Goal: Communication & Community: Answer question/provide support

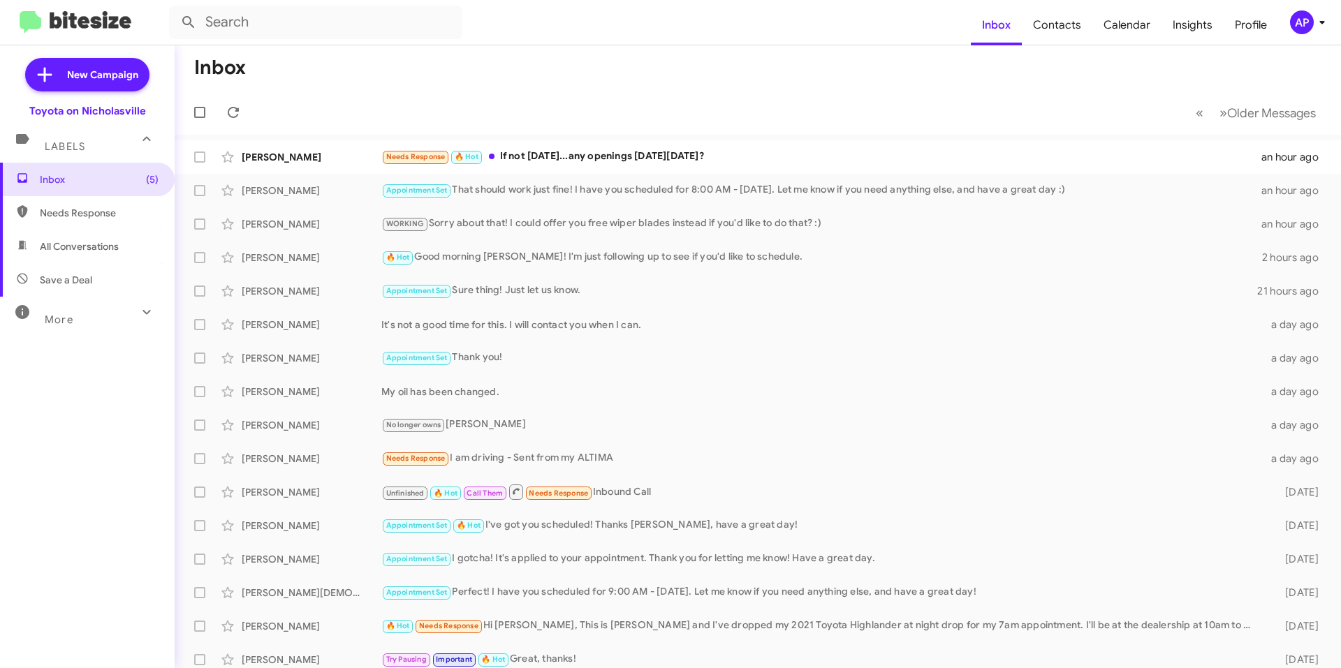
click at [50, 256] on span "All Conversations" at bounding box center [87, 247] width 175 height 34
type input "in:all-conversations"
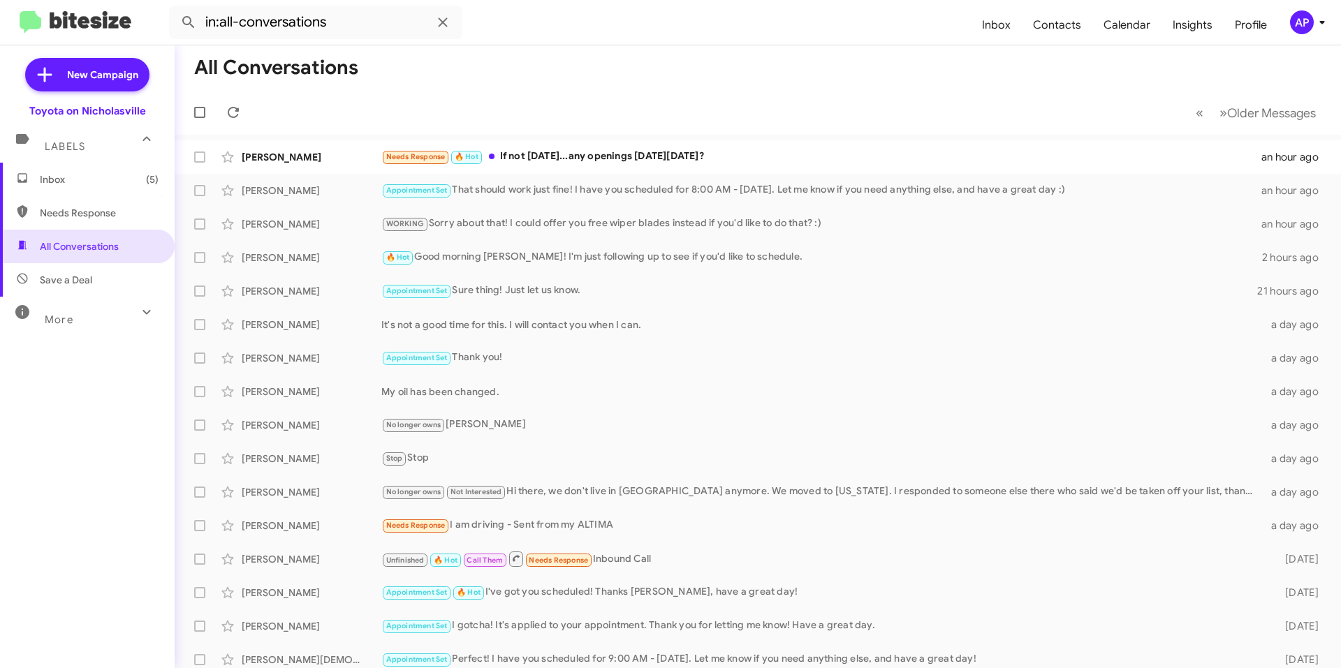
click at [89, 177] on span "Inbox (5)" at bounding box center [99, 180] width 119 height 14
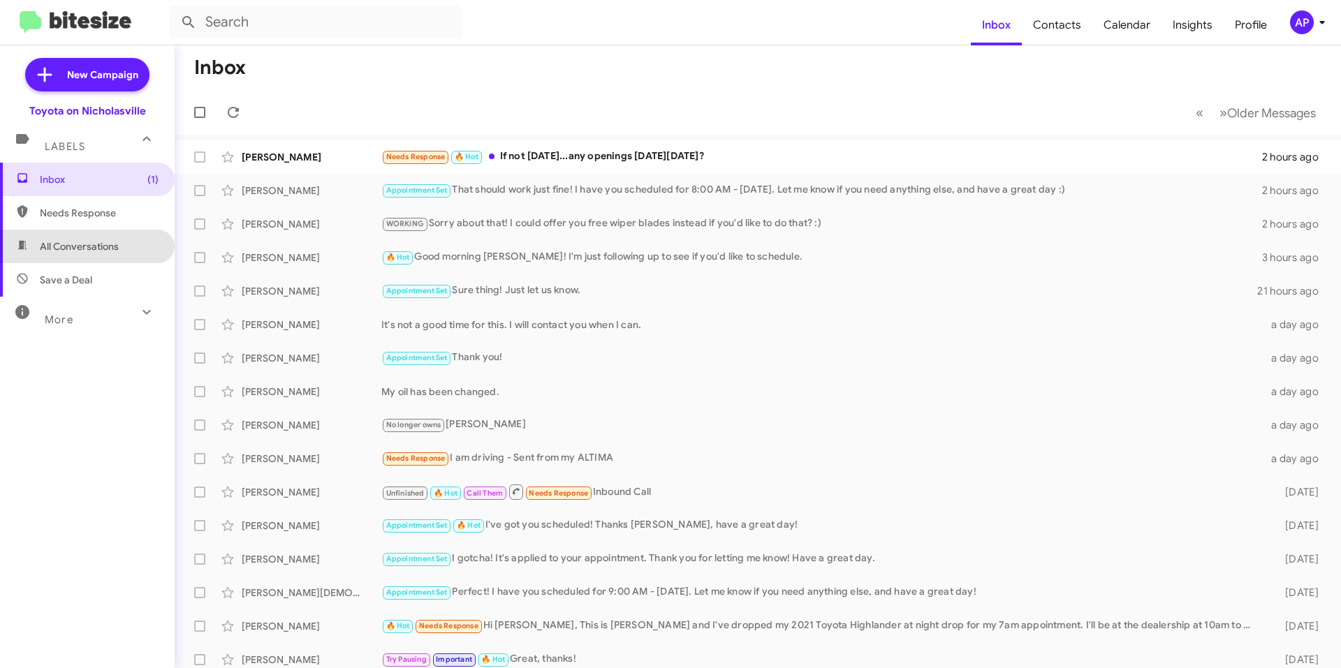
click at [88, 246] on span "All Conversations" at bounding box center [79, 247] width 79 height 14
type input "in:all-conversations"
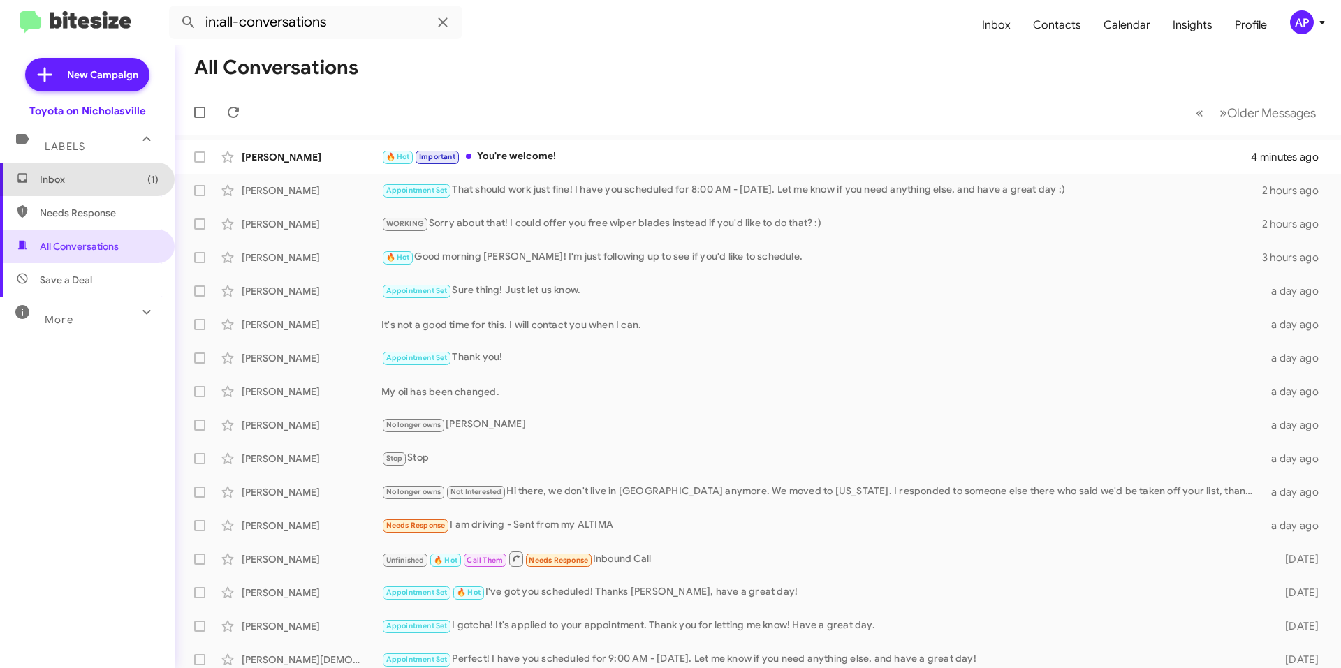
click at [87, 189] on span "Inbox (1)" at bounding box center [87, 180] width 175 height 34
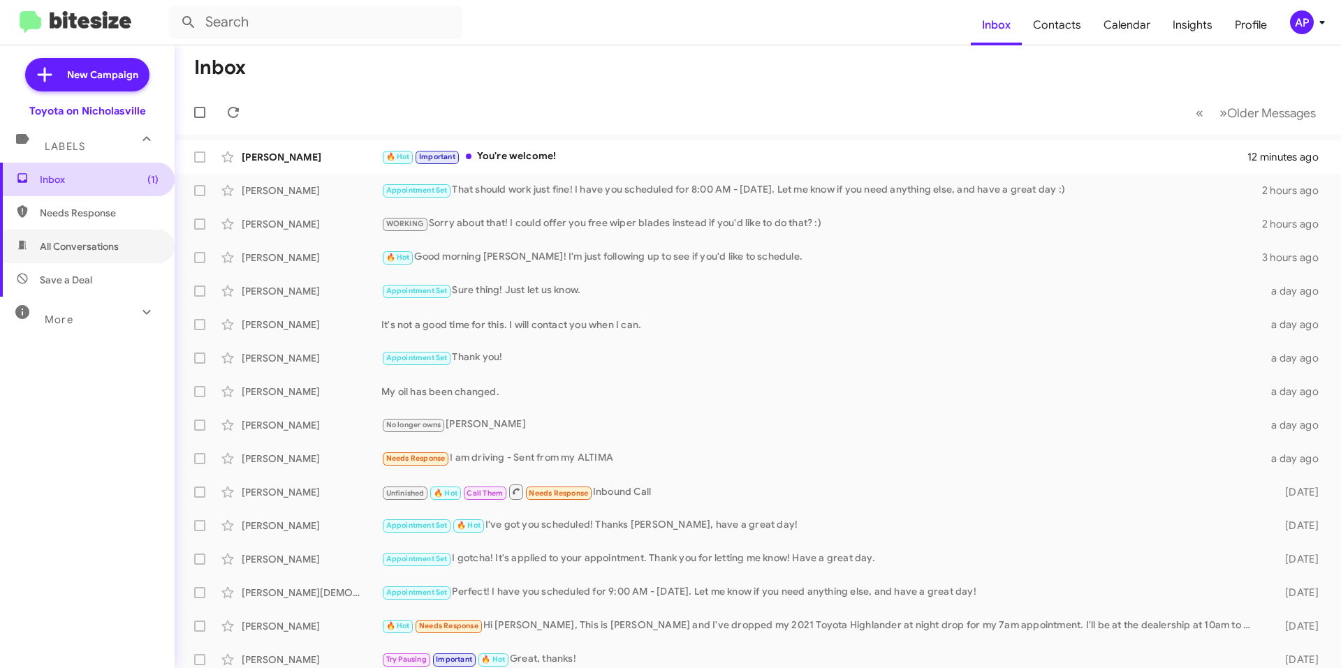
drag, startPoint x: 72, startPoint y: 251, endPoint x: 112, endPoint y: 181, distance: 81.3
click at [72, 251] on span "All Conversations" at bounding box center [79, 247] width 79 height 14
type input "in:all-conversations"
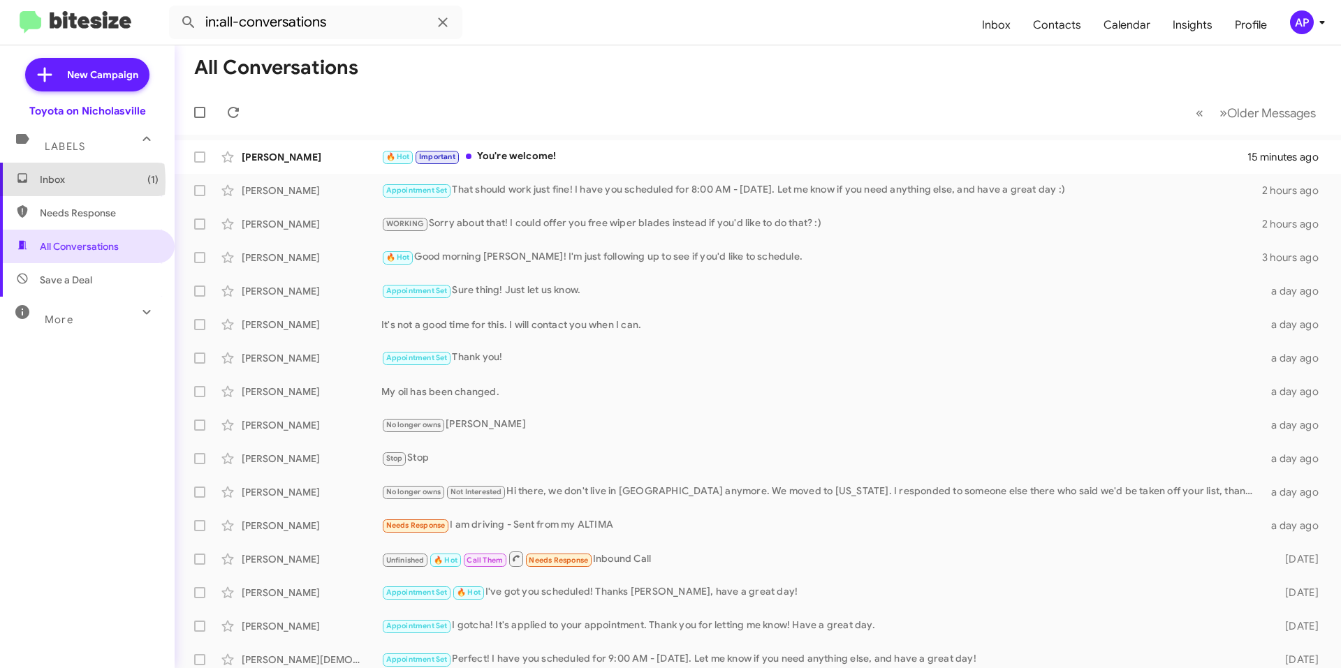
click at [33, 182] on span "Inbox (1)" at bounding box center [87, 180] width 175 height 34
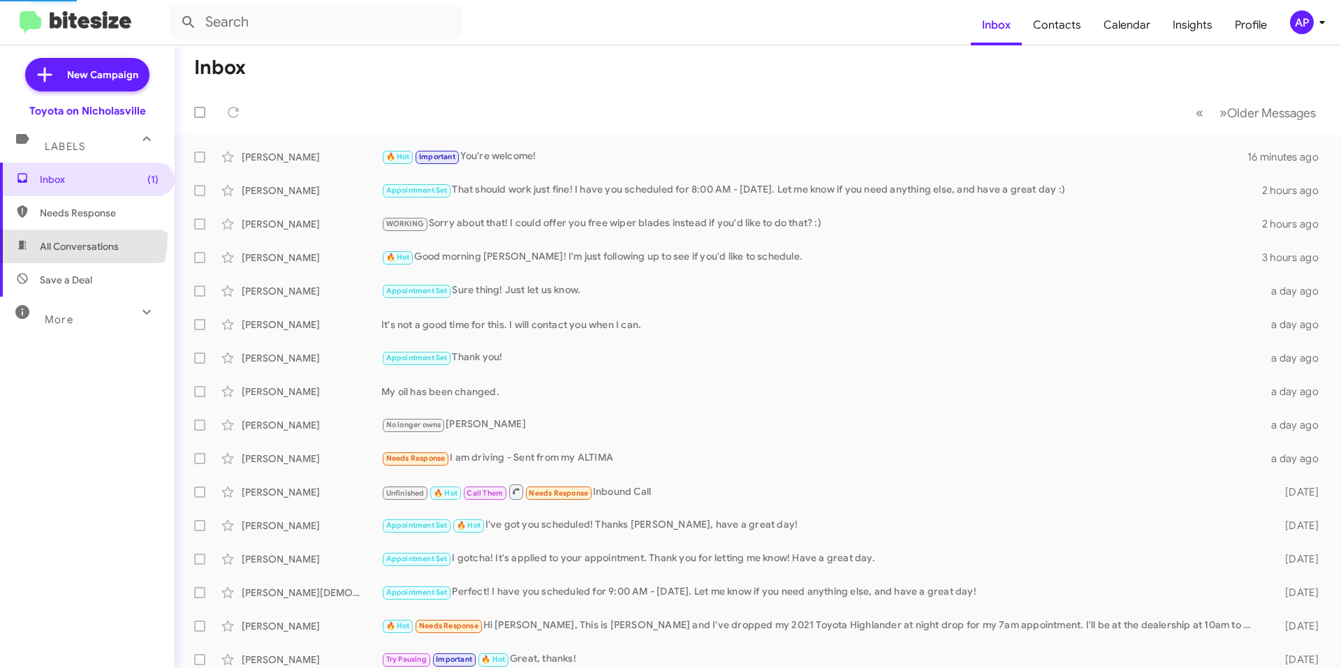
click at [73, 238] on span "All Conversations" at bounding box center [87, 247] width 175 height 34
type input "in:all-conversations"
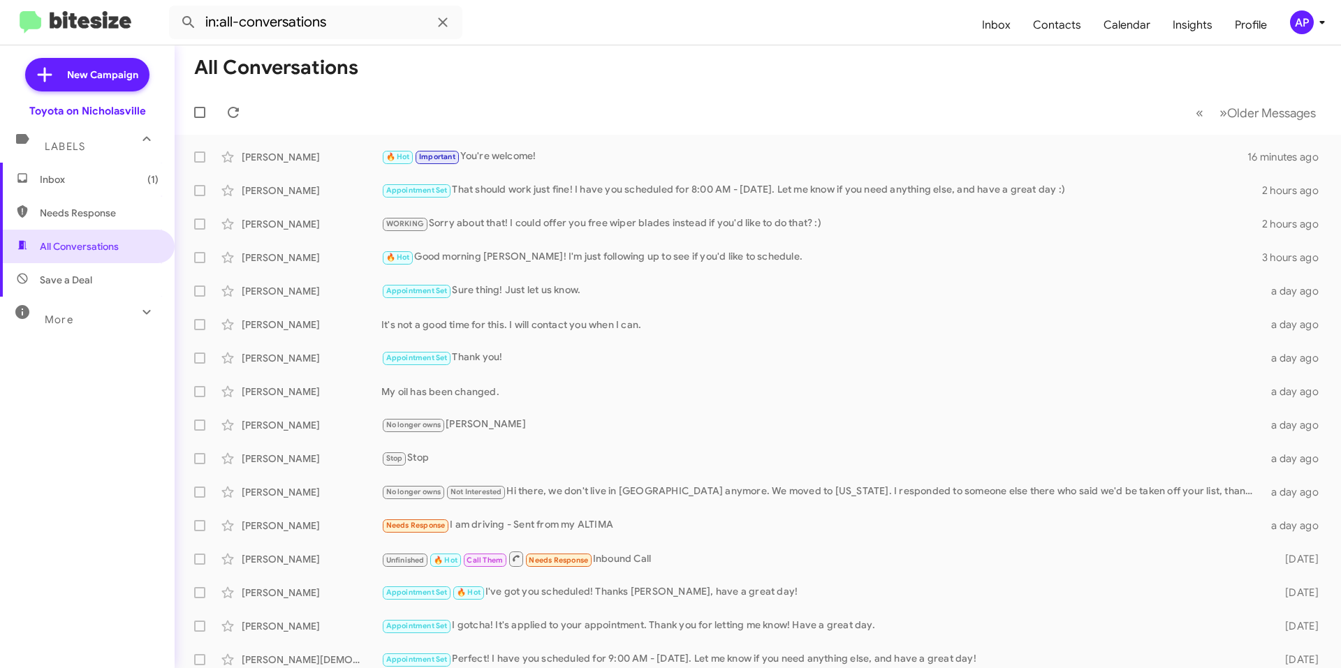
click at [39, 428] on div "Inbox (1) Needs Response All Conversations Save a Deal More Important 🔥 Hot App…" at bounding box center [87, 363] width 175 height 401
click at [44, 240] on span "All Conversations" at bounding box center [79, 247] width 79 height 14
click at [78, 173] on span "Inbox (1)" at bounding box center [99, 180] width 119 height 14
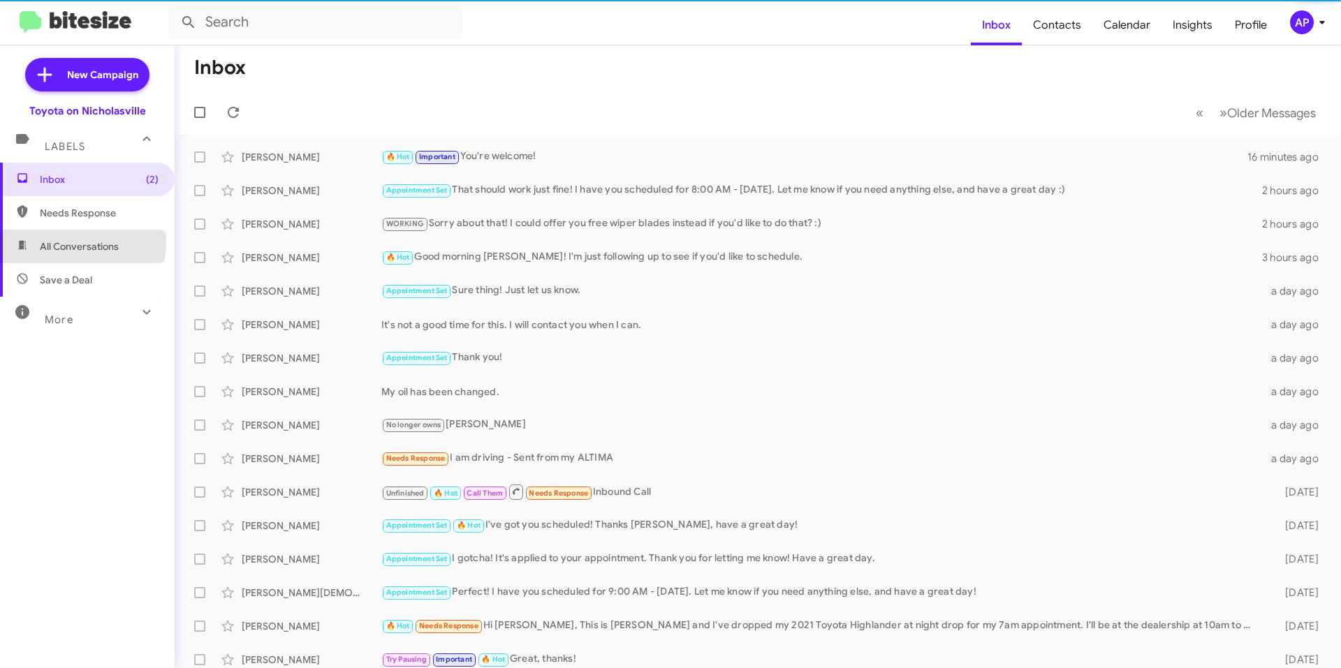
click at [66, 242] on span "All Conversations" at bounding box center [79, 247] width 79 height 14
type input "in:all-conversations"
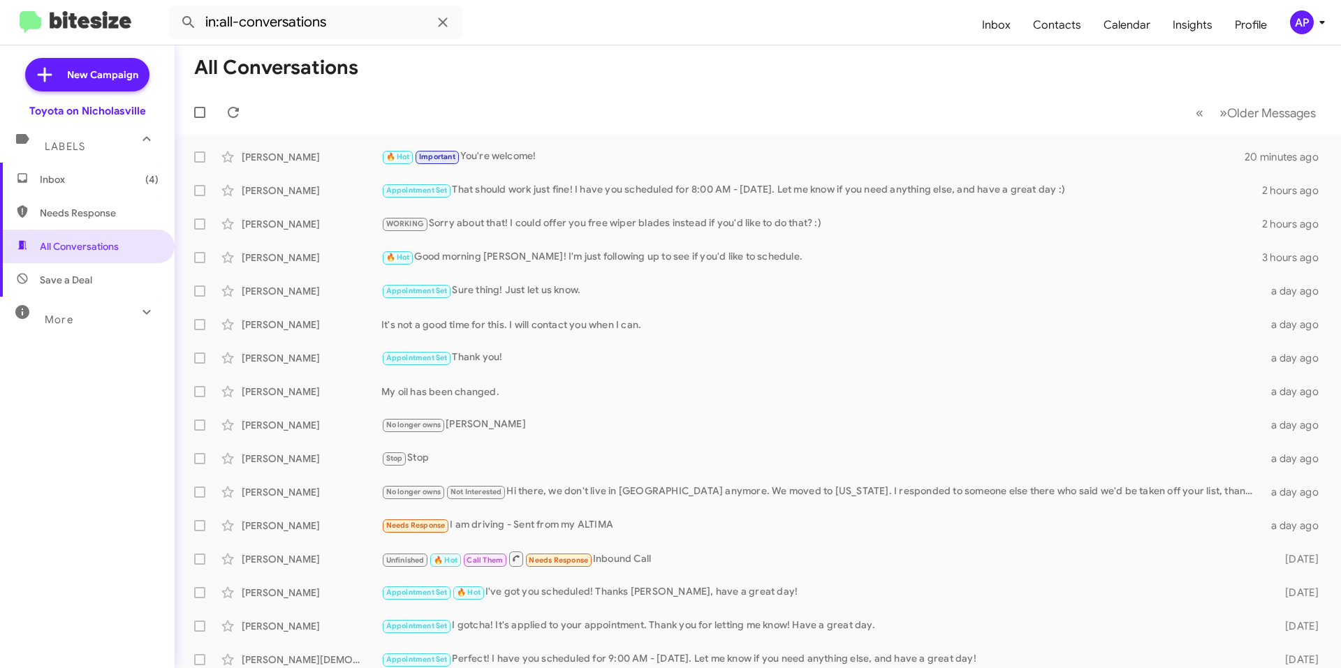
click at [82, 183] on span "Inbox (4)" at bounding box center [99, 180] width 119 height 14
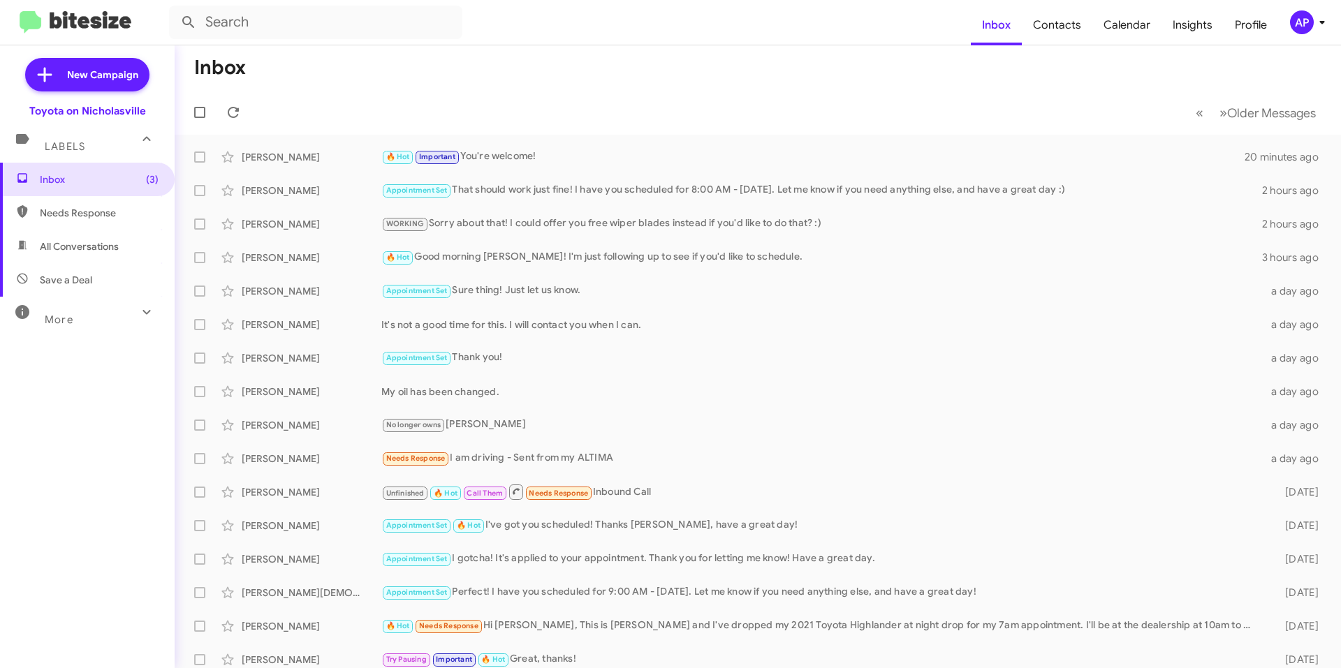
click at [53, 249] on span "All Conversations" at bounding box center [79, 247] width 79 height 14
type input "in:all-conversations"
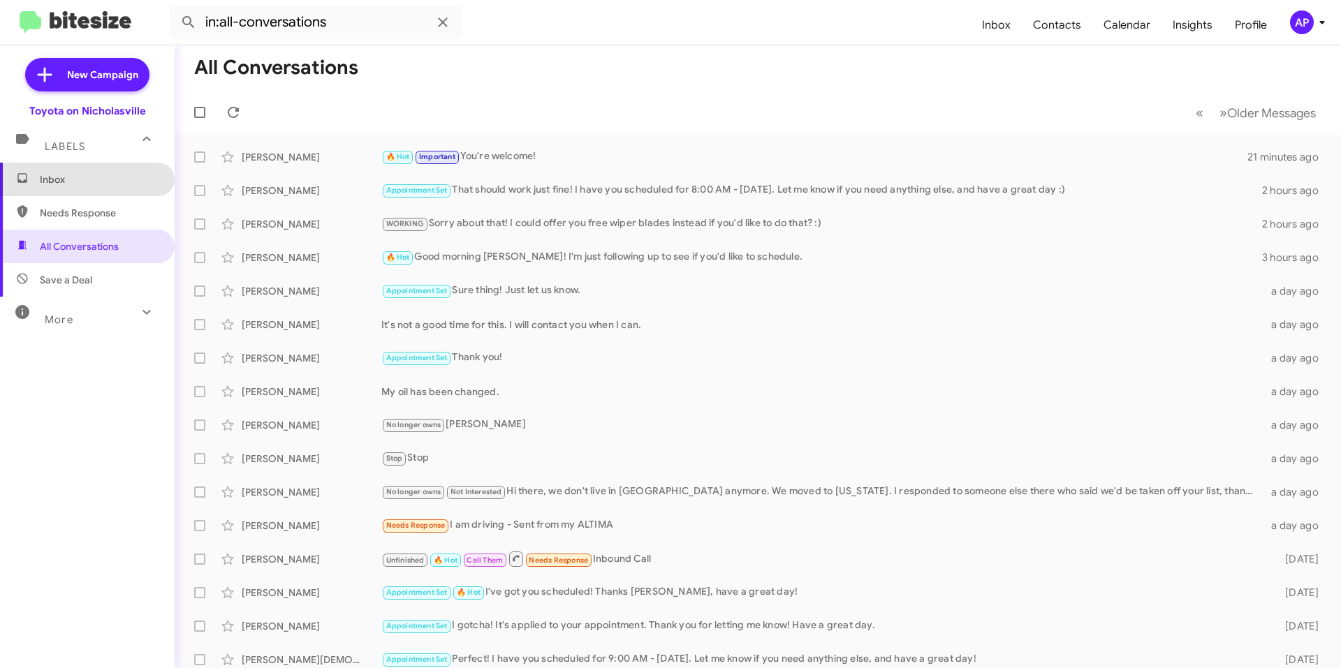
click at [101, 186] on span "Inbox" at bounding box center [99, 180] width 119 height 14
